Goal: Task Accomplishment & Management: Use online tool/utility

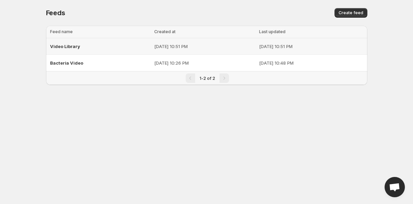
click at [302, 49] on p "[DATE] 10:51 PM" at bounding box center [311, 46] width 104 height 7
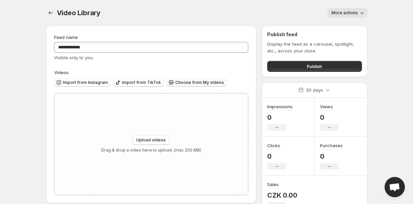
click at [209, 82] on span "Choose from My videos" at bounding box center [199, 82] width 49 height 5
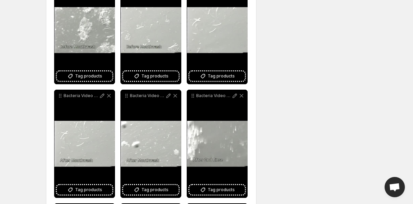
scroll to position [15, 0]
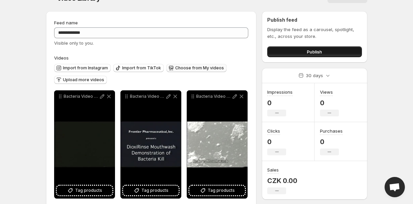
click at [329, 52] on button "Publish" at bounding box center [314, 51] width 94 height 11
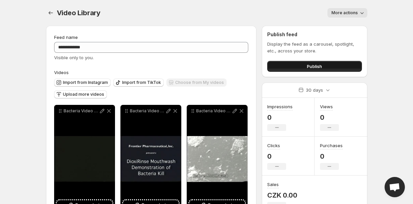
click at [300, 69] on button "Publish" at bounding box center [314, 66] width 94 height 11
